Goal: Task Accomplishment & Management: Use online tool/utility

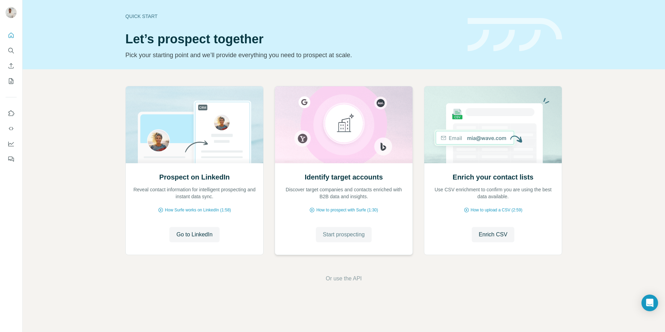
click at [359, 233] on span "Start prospecting" at bounding box center [344, 234] width 42 height 8
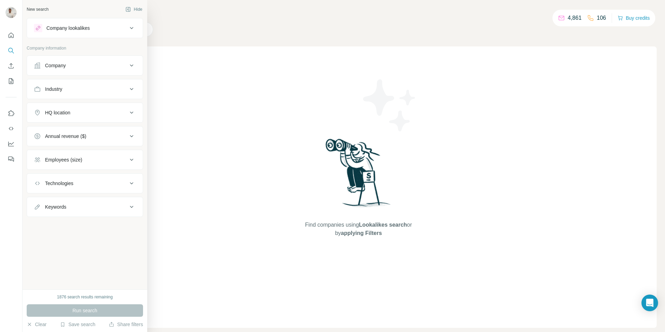
click at [34, 62] on button "Company" at bounding box center [85, 65] width 116 height 17
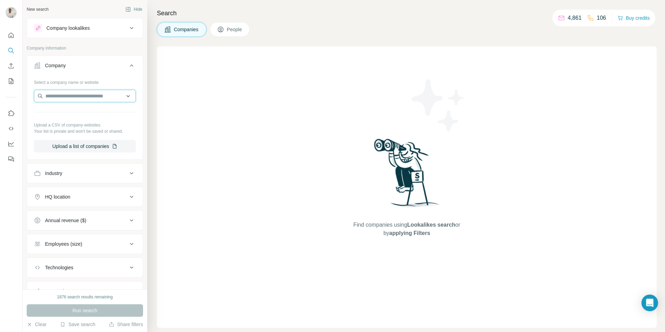
click at [78, 93] on input "text" at bounding box center [85, 96] width 102 height 12
paste input "**********"
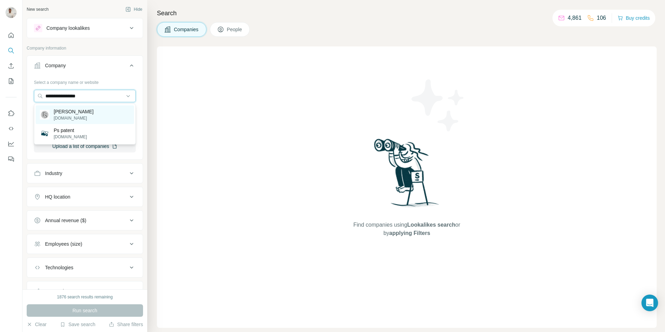
type input "**********"
click at [99, 115] on div "[PERSON_NAME] schley [DOMAIN_NAME]" at bounding box center [85, 114] width 98 height 19
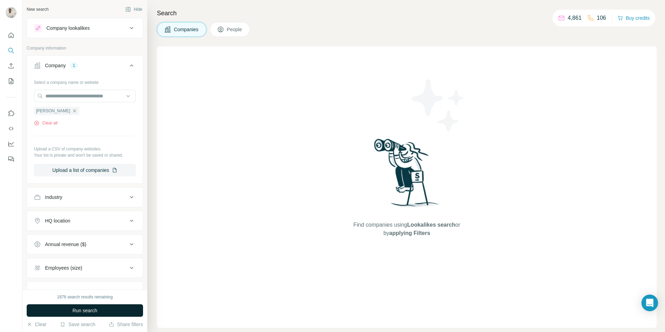
click at [92, 308] on span "Run search" at bounding box center [84, 310] width 25 height 7
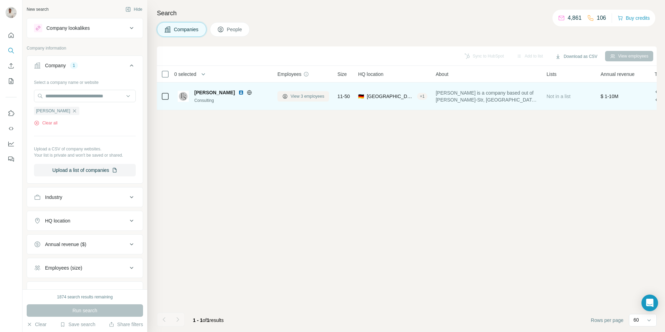
click at [309, 97] on span "View 3 employees" at bounding box center [307, 96] width 34 height 6
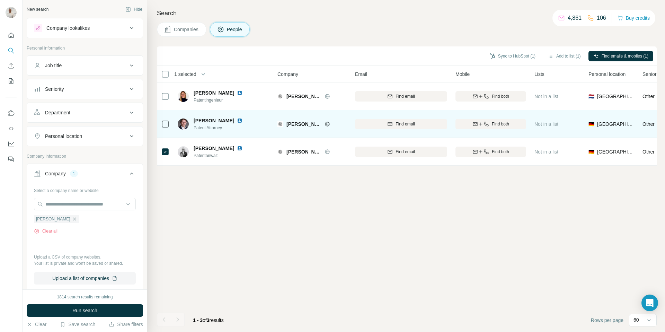
click at [169, 121] on icon at bounding box center [165, 124] width 8 height 8
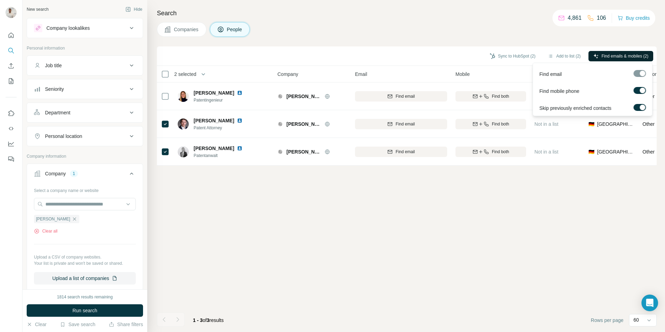
click at [612, 55] on span "Find emails & mobiles (2)" at bounding box center [624, 56] width 47 height 6
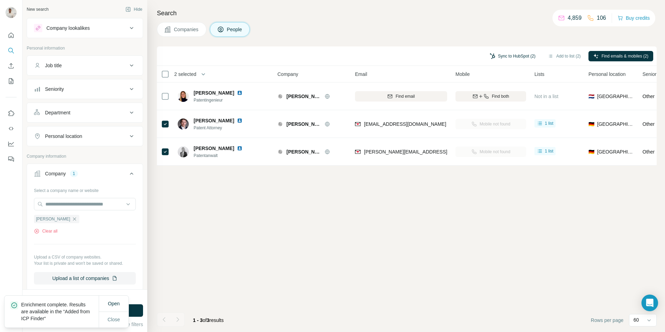
click at [502, 53] on button "Sync to HubSpot (2)" at bounding box center [512, 56] width 55 height 10
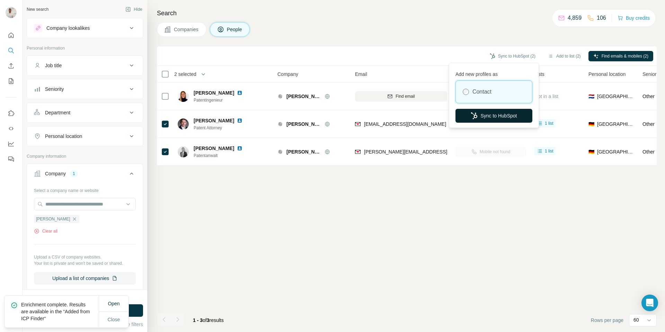
click at [483, 117] on button "Sync to HubSpot" at bounding box center [493, 116] width 77 height 14
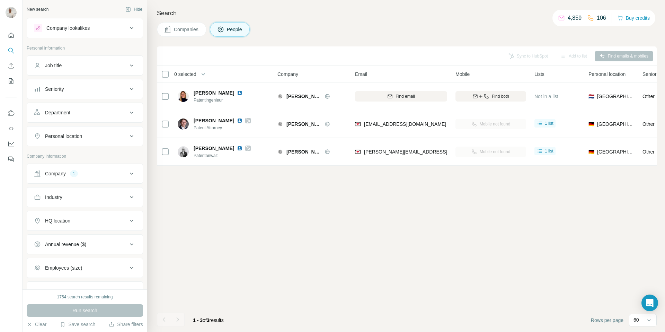
click at [395, 33] on div "Companies People" at bounding box center [407, 29] width 500 height 15
